Goal: Task Accomplishment & Management: Manage account settings

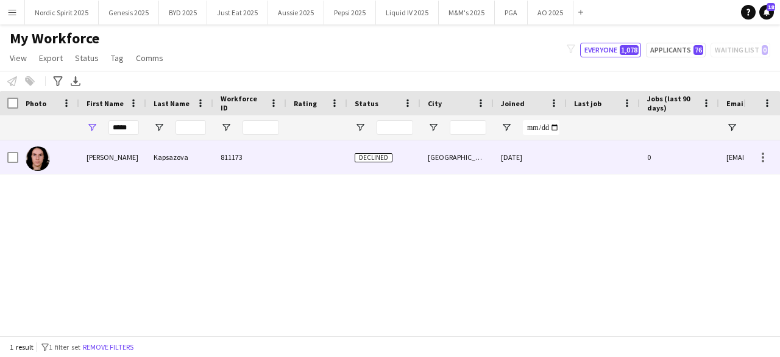
click at [40, 158] on img at bounding box center [38, 158] width 24 height 24
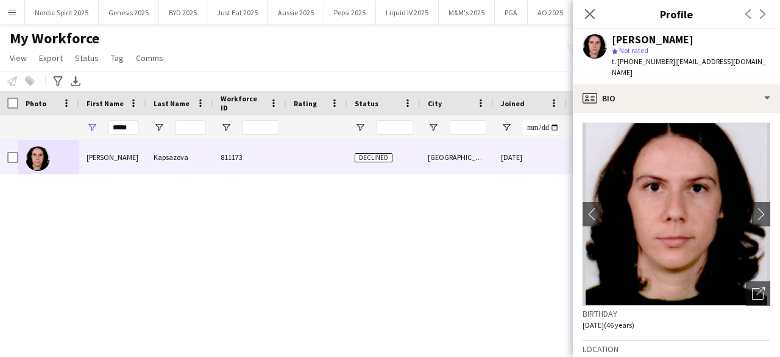
drag, startPoint x: 615, startPoint y: 36, endPoint x: 710, endPoint y: 35, distance: 94.5
click at [710, 35] on div "[PERSON_NAME]" at bounding box center [691, 39] width 158 height 11
copy div "[PERSON_NAME]"
click at [461, 213] on div "[PERSON_NAME] 811173 Declined [GEOGRAPHIC_DATA] [DATE] 0 [EMAIL_ADDRESS][DOMAIN…" at bounding box center [372, 233] width 744 height 186
click at [586, 13] on icon "Close pop-in" at bounding box center [590, 14] width 12 height 12
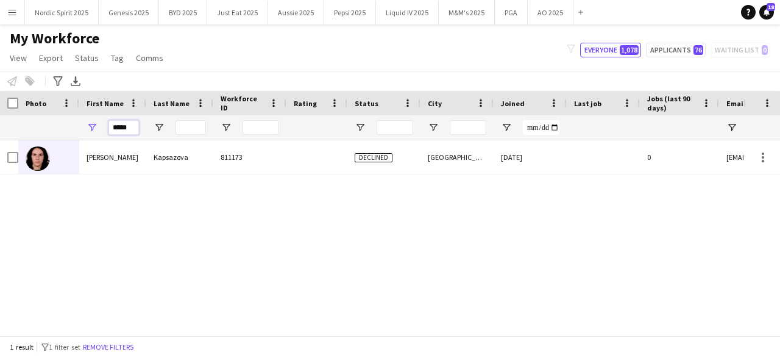
click at [133, 130] on input "*****" at bounding box center [124, 127] width 30 height 15
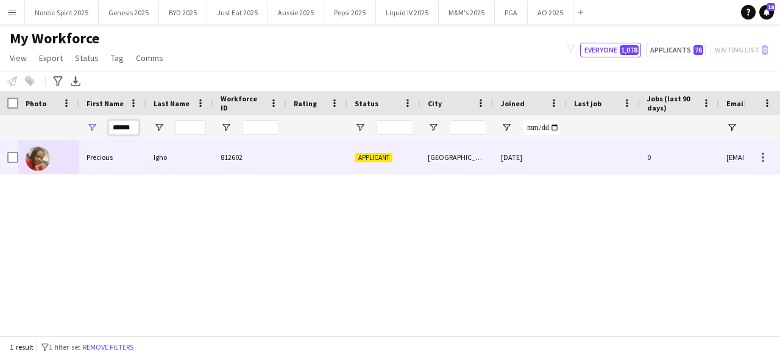
type input "******"
click at [58, 158] on div at bounding box center [48, 157] width 61 height 34
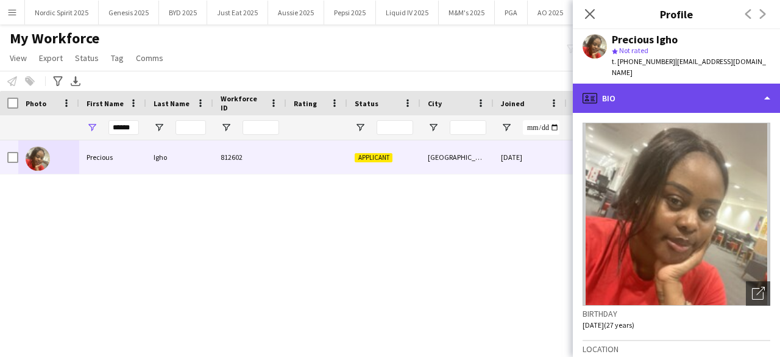
click at [607, 87] on div "profile Bio" at bounding box center [676, 98] width 207 height 29
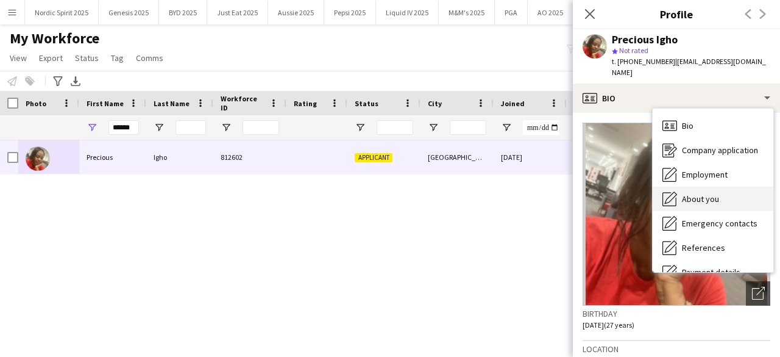
click at [692, 193] on span "About you" at bounding box center [700, 198] width 37 height 11
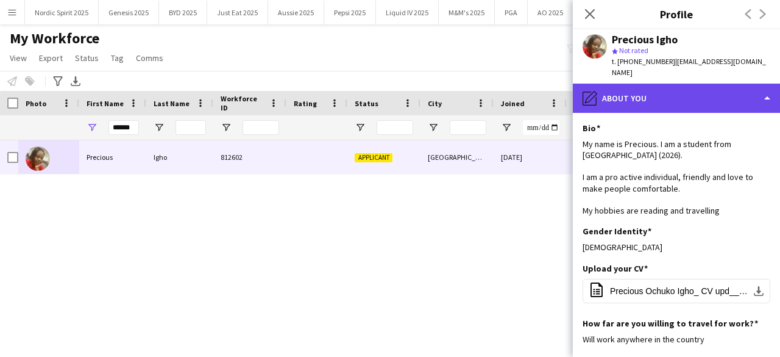
click at [690, 97] on div "pencil4 About you" at bounding box center [676, 98] width 207 height 29
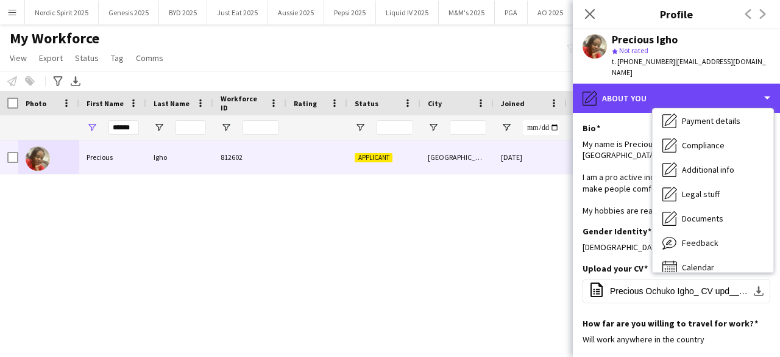
scroll to position [163, 0]
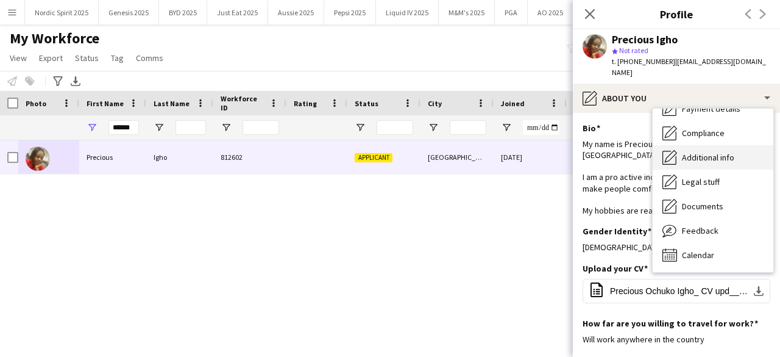
click at [710, 152] on span "Additional info" at bounding box center [708, 157] width 52 height 11
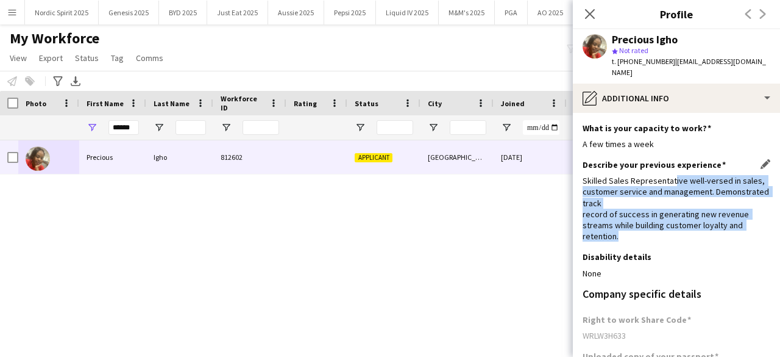
drag, startPoint x: 672, startPoint y: 167, endPoint x: 631, endPoint y: 226, distance: 71.9
click at [631, 226] on div "Skilled Sales Representative well-versed in sales, customer service and managem…" at bounding box center [677, 208] width 188 height 66
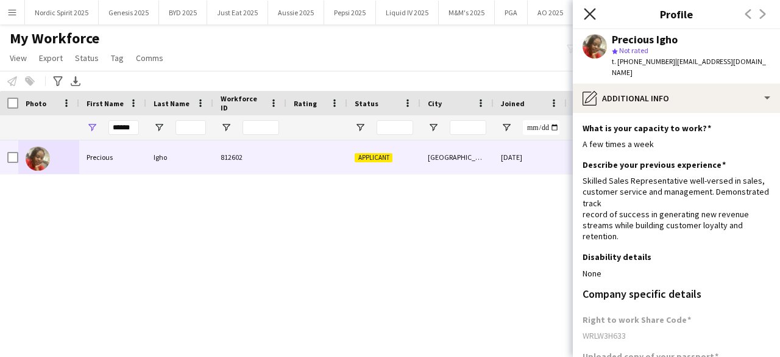
click at [589, 18] on icon "Close pop-in" at bounding box center [590, 14] width 12 height 12
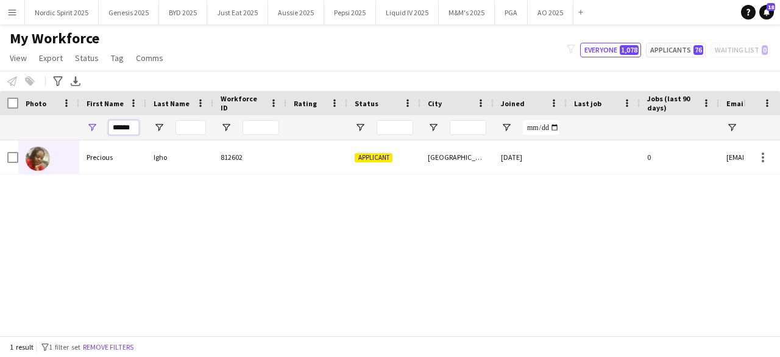
click at [137, 129] on input "******" at bounding box center [124, 127] width 30 height 15
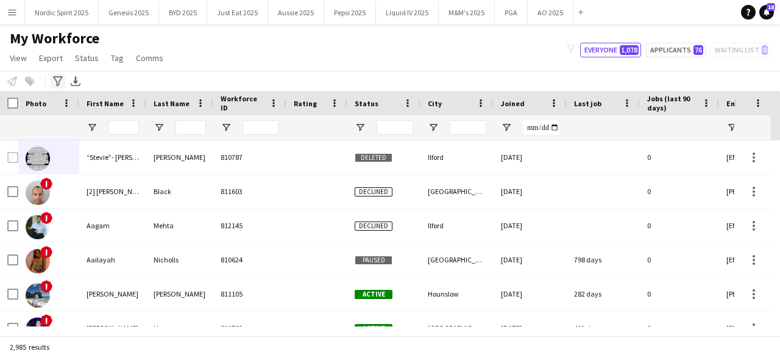
click at [61, 81] on icon "Advanced filters" at bounding box center [58, 81] width 10 height 10
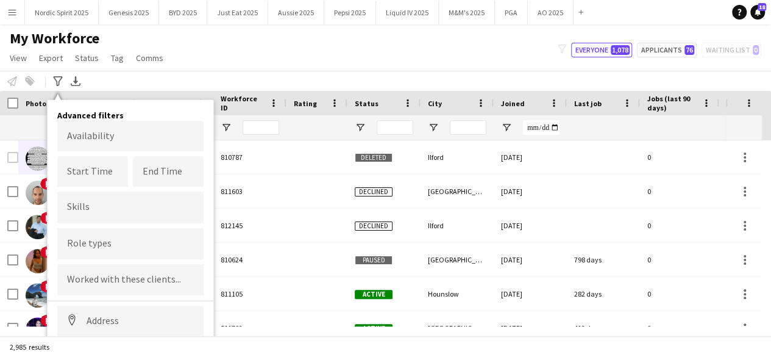
click at [154, 74] on div "Notify workforce Add to tag Select at least one crew to tag him or her. Advance…" at bounding box center [385, 81] width 771 height 20
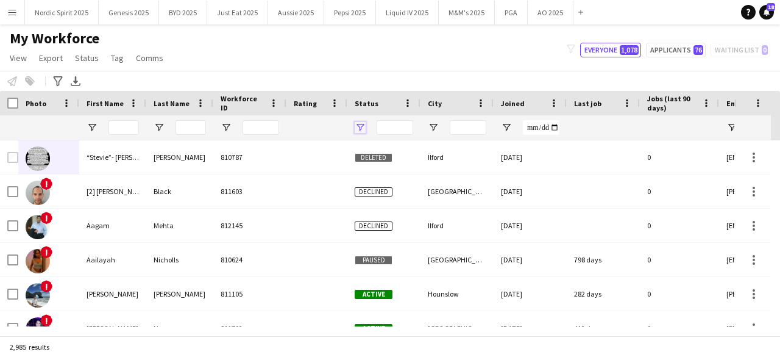
click at [361, 125] on span "Open Filter Menu" at bounding box center [360, 127] width 11 height 11
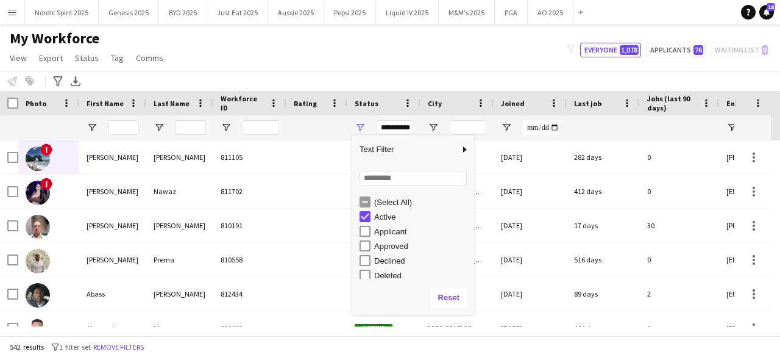
click at [391, 53] on div "My Workforce View Views Default view Compliance Log New view Update view Delete…" at bounding box center [390, 49] width 780 height 41
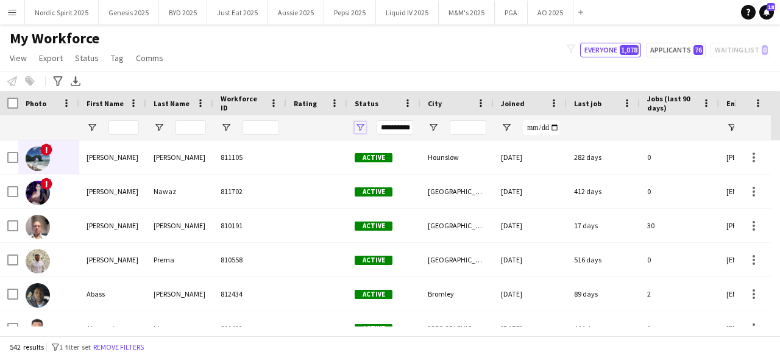
click at [362, 128] on span "Open Filter Menu" at bounding box center [360, 127] width 11 height 11
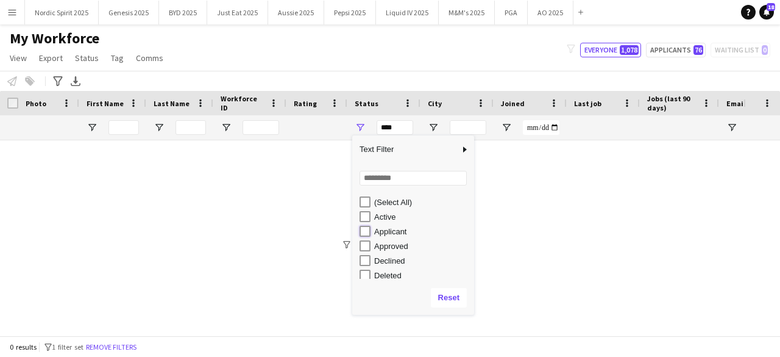
type input "**********"
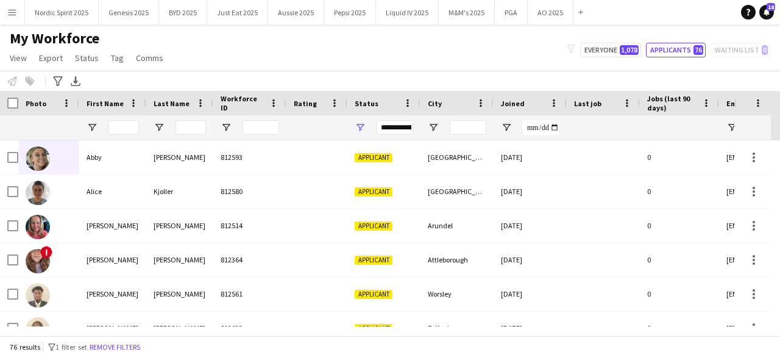
click at [405, 63] on div "My Workforce View Views Default view Compliance Log New view Update view Delete…" at bounding box center [390, 49] width 780 height 41
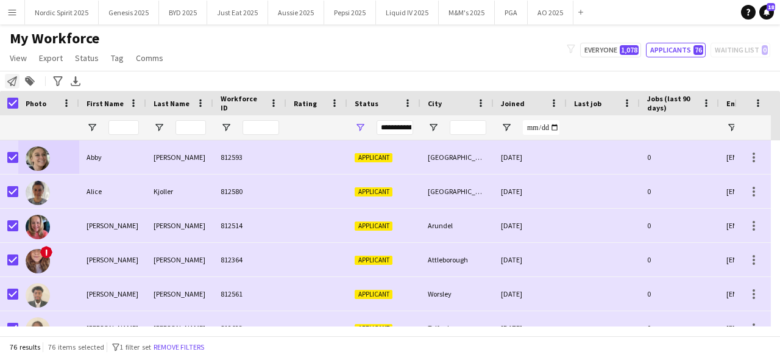
click at [13, 79] on icon "Notify workforce" at bounding box center [12, 81] width 10 height 10
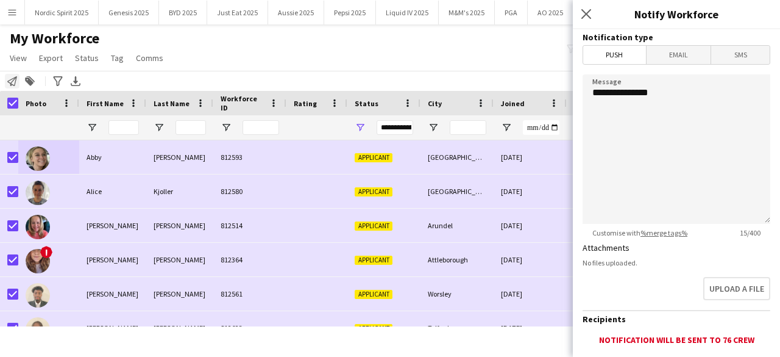
click at [13, 79] on icon "Notify workforce" at bounding box center [12, 81] width 10 height 10
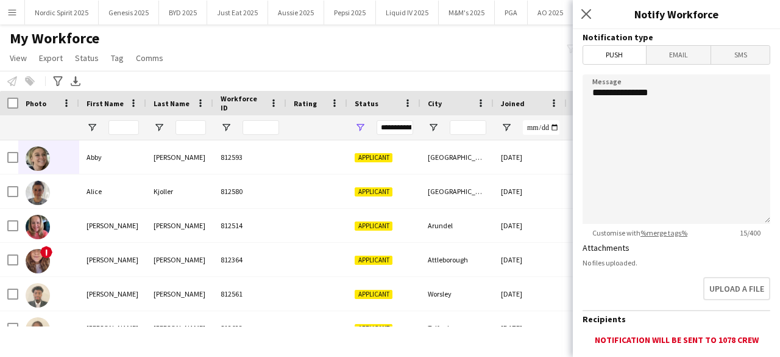
click at [207, 64] on div "My Workforce View Views Default view Compliance Log New view Update view Delete…" at bounding box center [390, 49] width 780 height 41
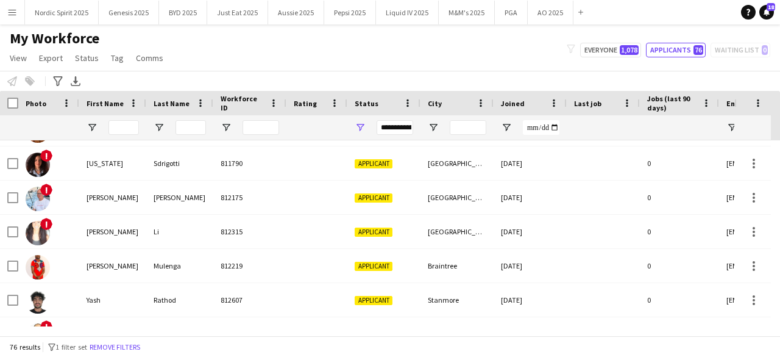
scroll to position [2359, 0]
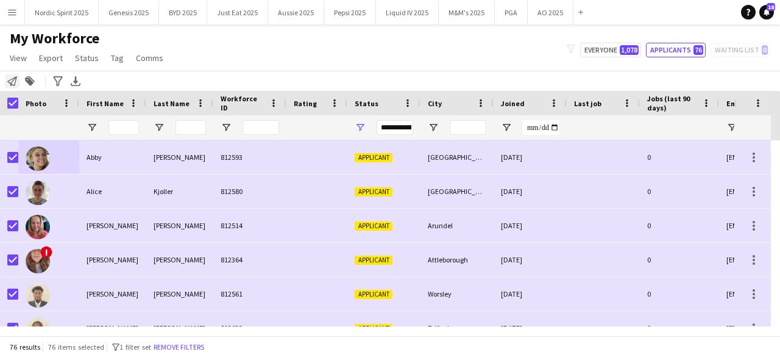
click at [12, 84] on icon "Notify workforce" at bounding box center [12, 81] width 10 height 10
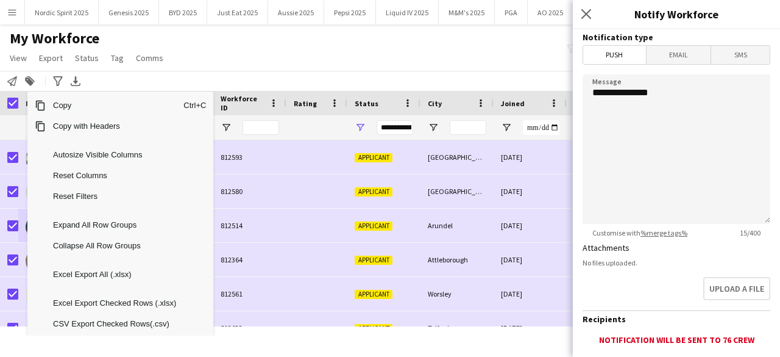
click at [321, 44] on div "My Workforce View Views Default view Compliance Log New view Update view Delete…" at bounding box center [390, 49] width 780 height 41
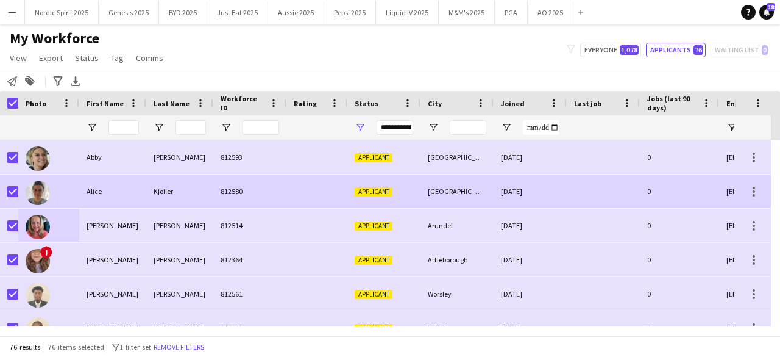
click at [37, 196] on img at bounding box center [38, 192] width 24 height 24
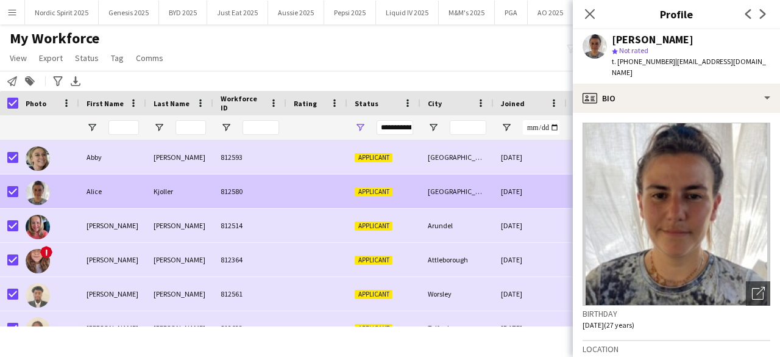
click at [37, 196] on img at bounding box center [38, 192] width 24 height 24
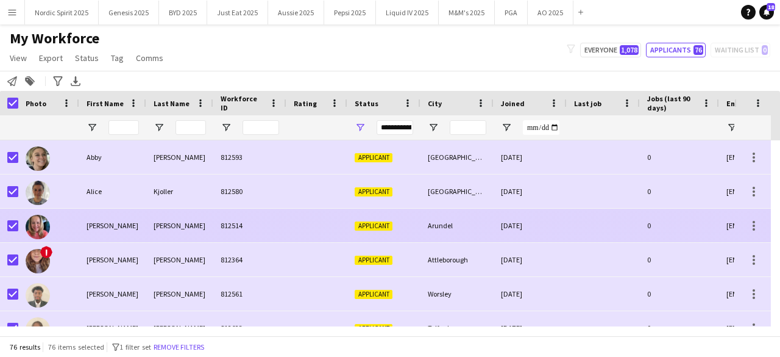
click at [35, 226] on img at bounding box center [38, 227] width 24 height 24
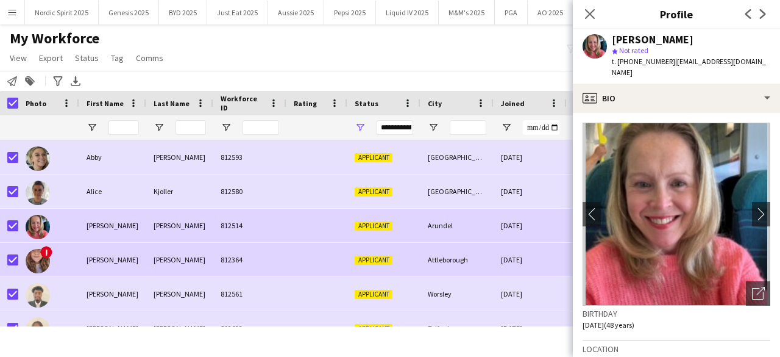
click at [36, 258] on img at bounding box center [38, 261] width 24 height 24
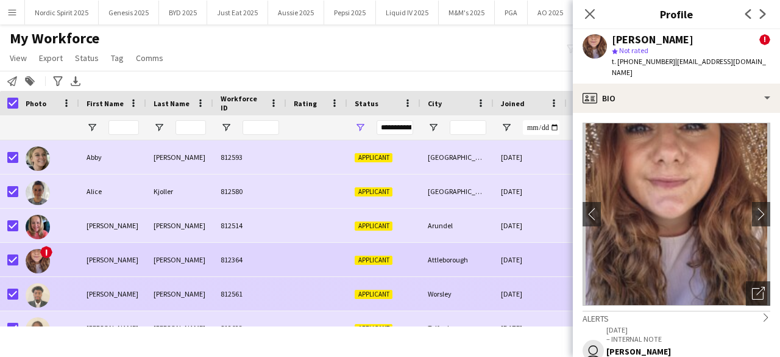
click at [39, 285] on img at bounding box center [38, 295] width 24 height 24
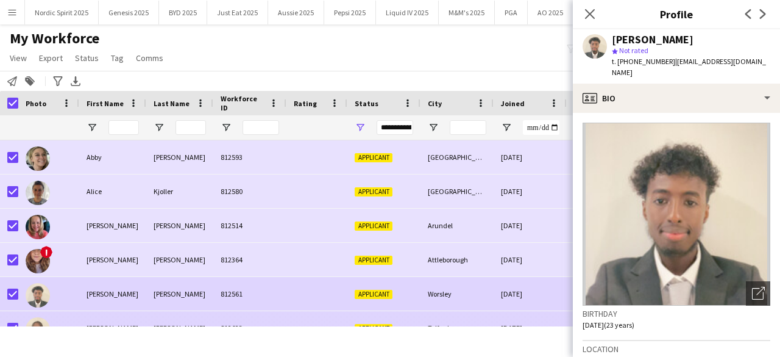
click at [38, 320] on img at bounding box center [38, 329] width 24 height 24
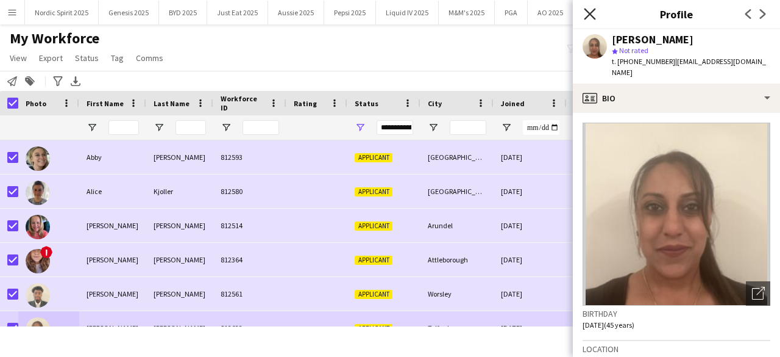
click at [593, 16] on icon at bounding box center [590, 14] width 12 height 12
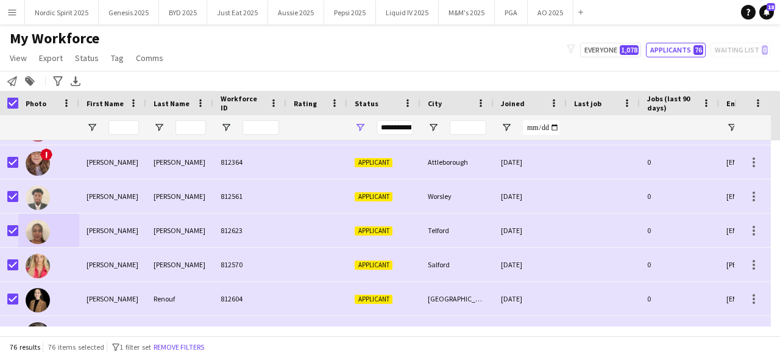
scroll to position [115, 0]
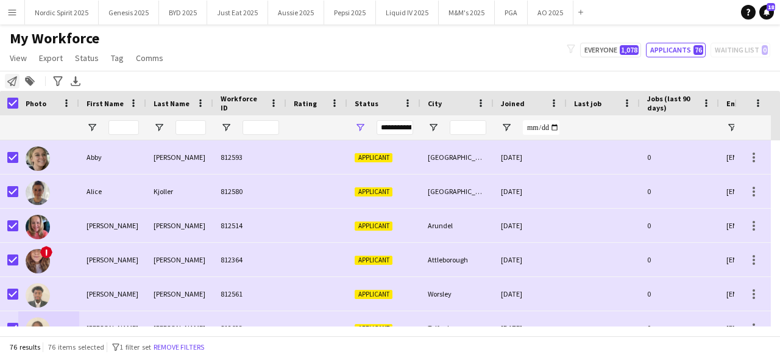
click at [7, 79] on div "Notify workforce" at bounding box center [12, 81] width 15 height 15
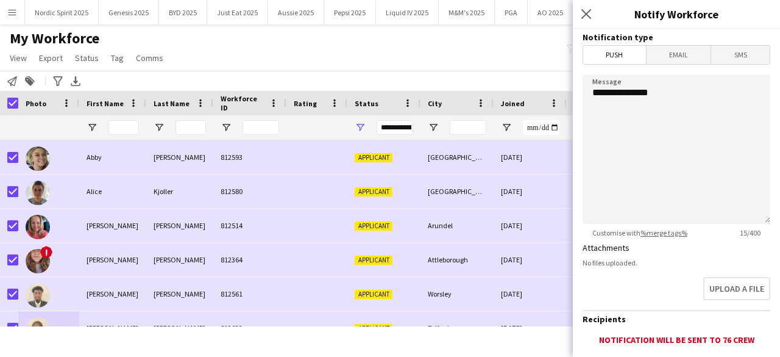
click at [219, 41] on div "My Workforce View Views Default view Compliance Log New view Update view Delete…" at bounding box center [390, 49] width 780 height 41
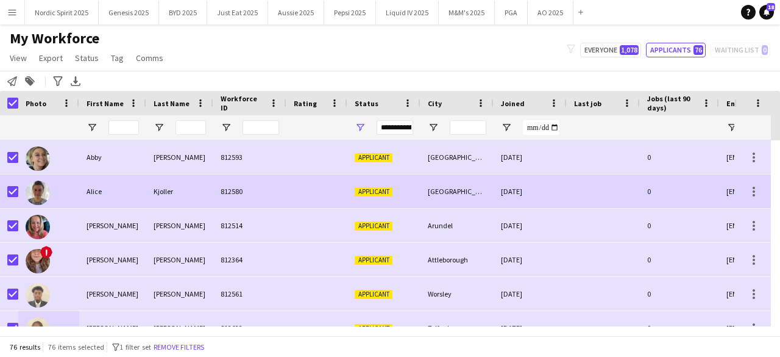
click at [43, 191] on img at bounding box center [38, 192] width 24 height 24
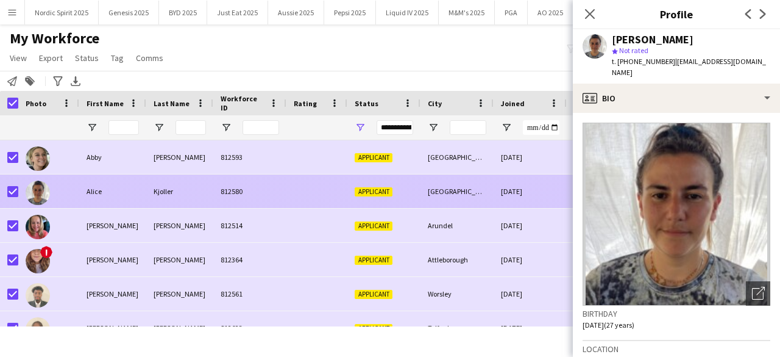
click at [43, 191] on img at bounding box center [38, 192] width 24 height 24
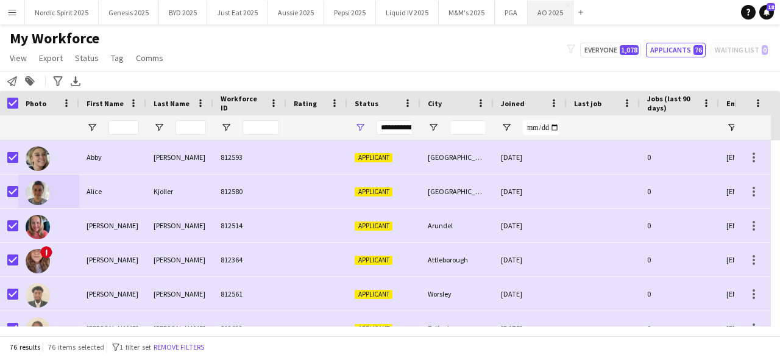
click at [533, 13] on button "AO 2025 Close" at bounding box center [551, 13] width 46 height 24
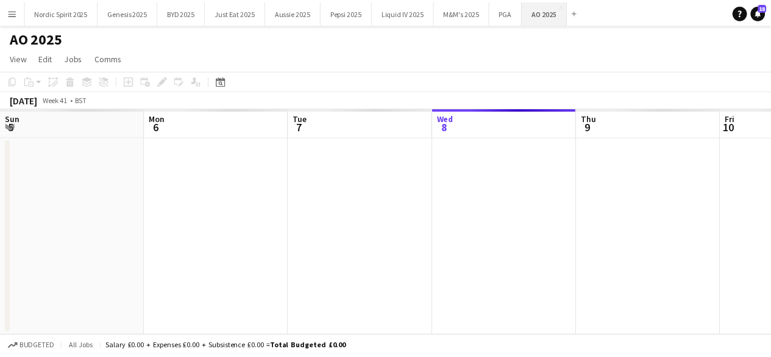
scroll to position [0, 291]
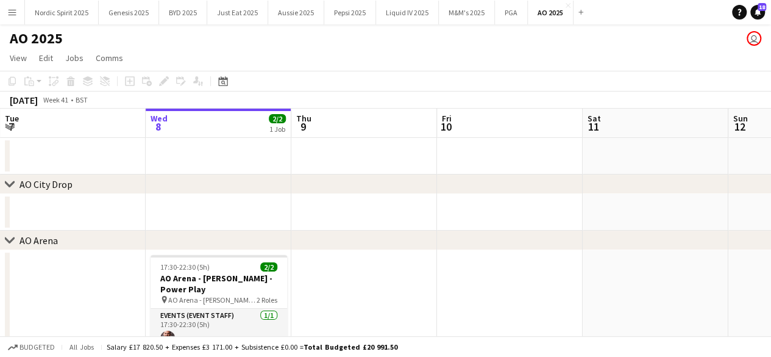
click at [229, 90] on app-toolbar "Copy Paste Paste Ctrl+V Paste with crew Ctrl+Shift+V Paste linked Job [GEOGRAPH…" at bounding box center [385, 81] width 771 height 21
click at [225, 80] on icon "Date picker" at bounding box center [223, 81] width 10 height 10
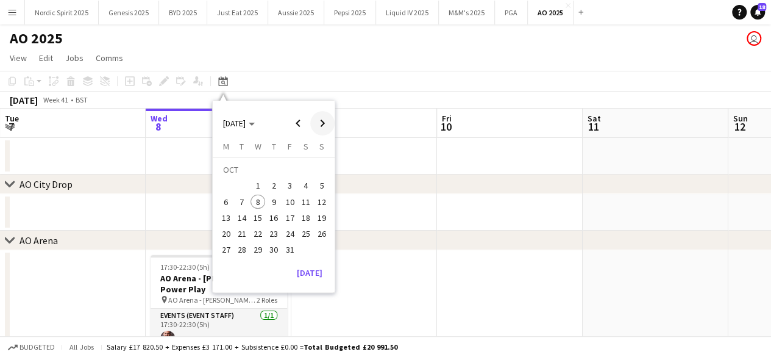
click at [326, 118] on span "Next month" at bounding box center [322, 123] width 24 height 24
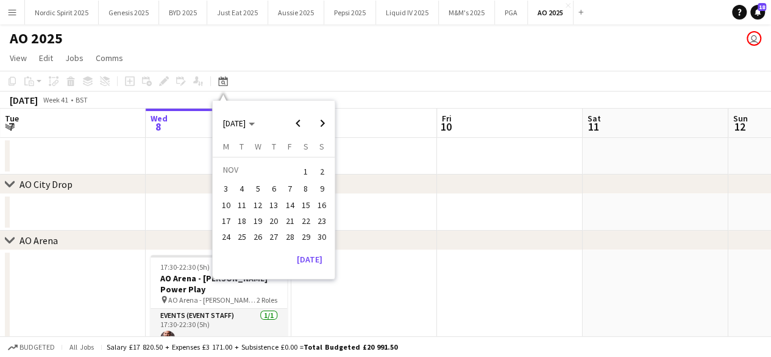
click at [289, 188] on span "7" at bounding box center [290, 189] width 15 height 15
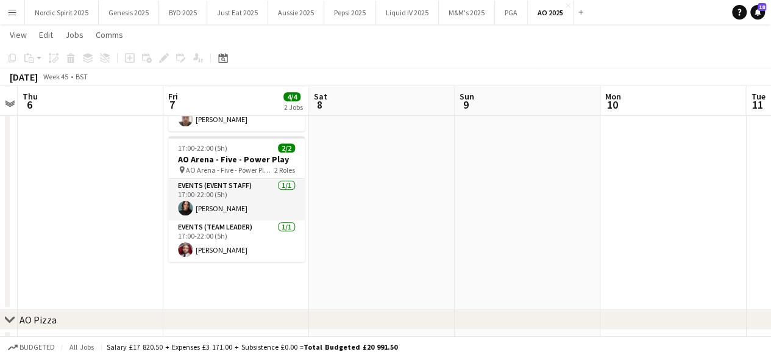
scroll to position [249, 0]
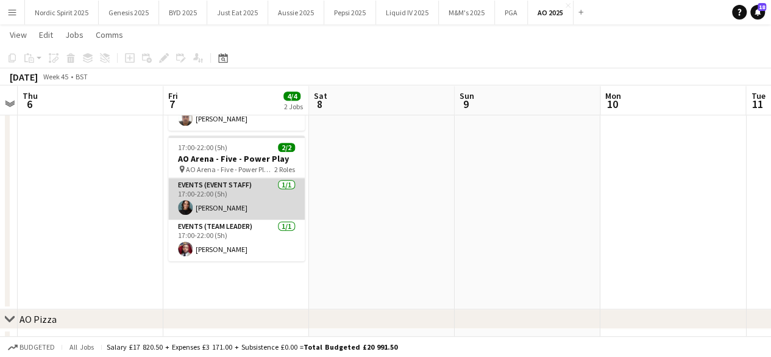
click at [184, 211] on app-user-avatar at bounding box center [185, 207] width 15 height 15
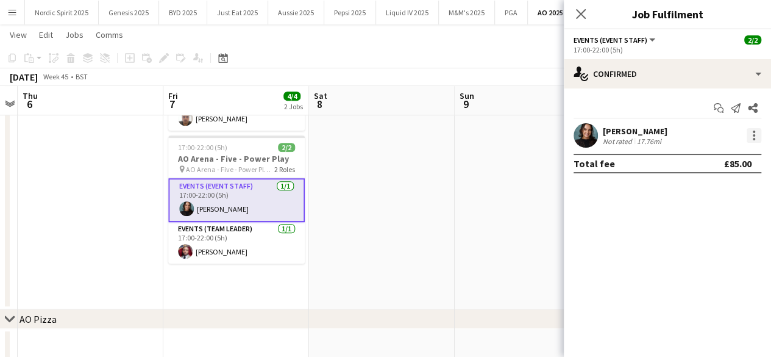
click at [757, 135] on div at bounding box center [754, 135] width 15 height 15
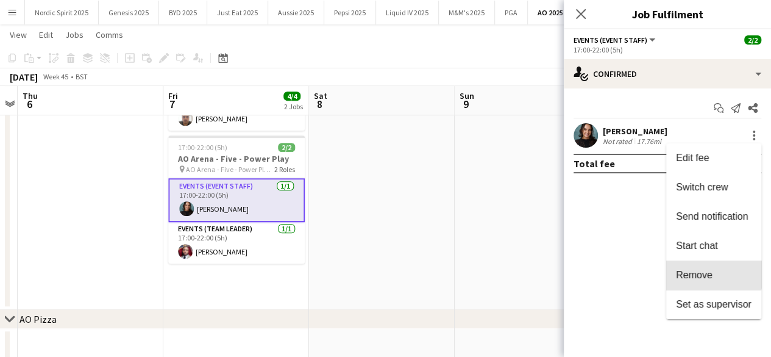
click at [708, 269] on button "Remove" at bounding box center [713, 274] width 95 height 29
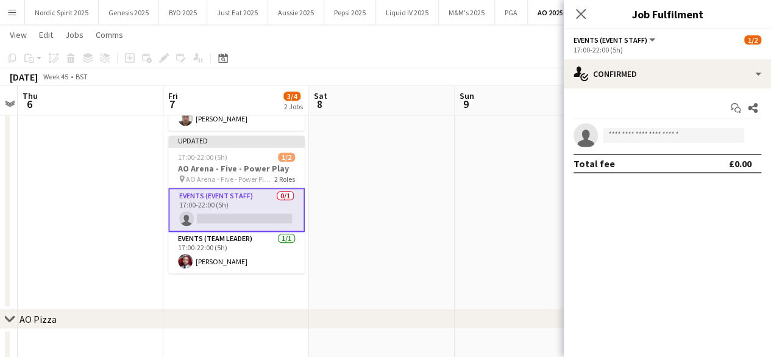
click at [526, 222] on app-date-cell at bounding box center [528, 154] width 146 height 309
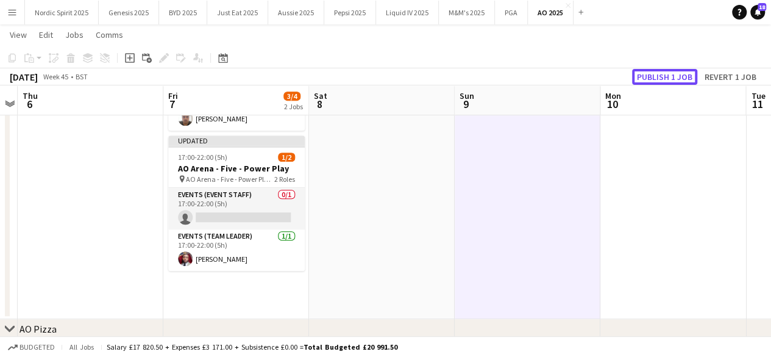
click at [684, 71] on button "Publish 1 job" at bounding box center [664, 77] width 65 height 16
